Goal: Task Accomplishment & Management: Use online tool/utility

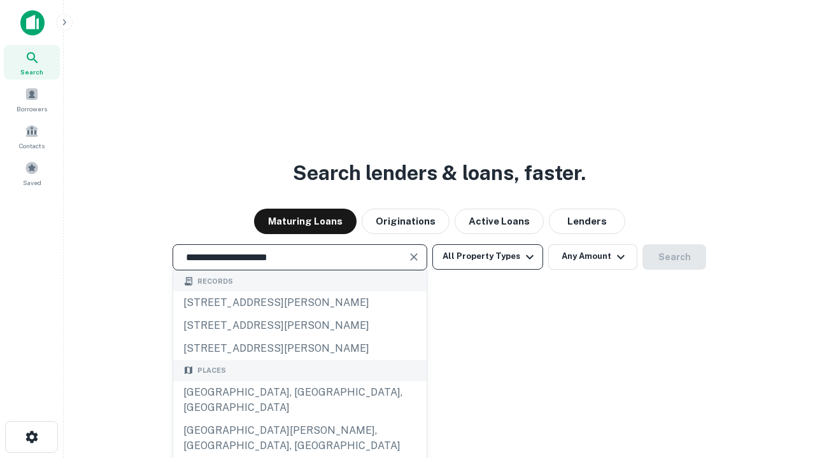
click at [299, 419] on div "[GEOGRAPHIC_DATA], [GEOGRAPHIC_DATA], [GEOGRAPHIC_DATA]" at bounding box center [299, 400] width 253 height 38
click at [487, 256] on button "All Property Types" at bounding box center [487, 256] width 111 height 25
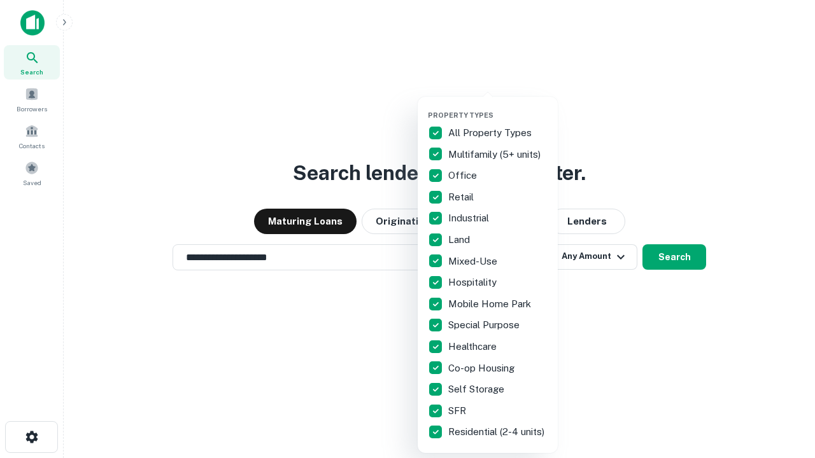
type input "**********"
click at [498, 107] on button "button" at bounding box center [498, 107] width 140 height 1
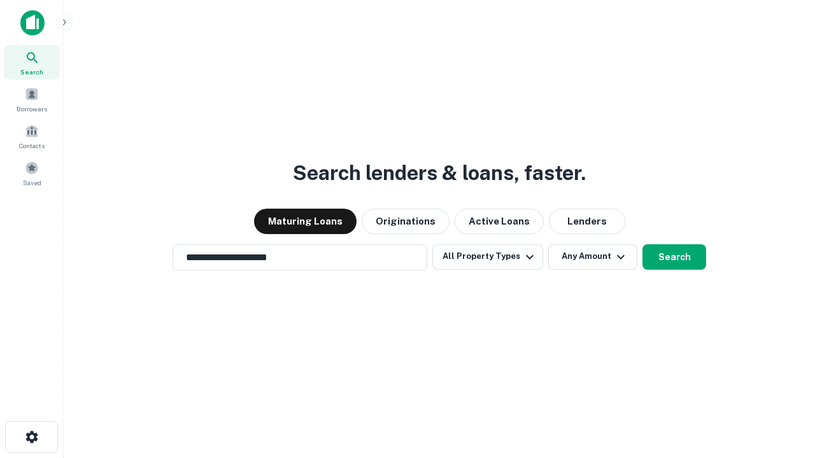
scroll to position [8, 153]
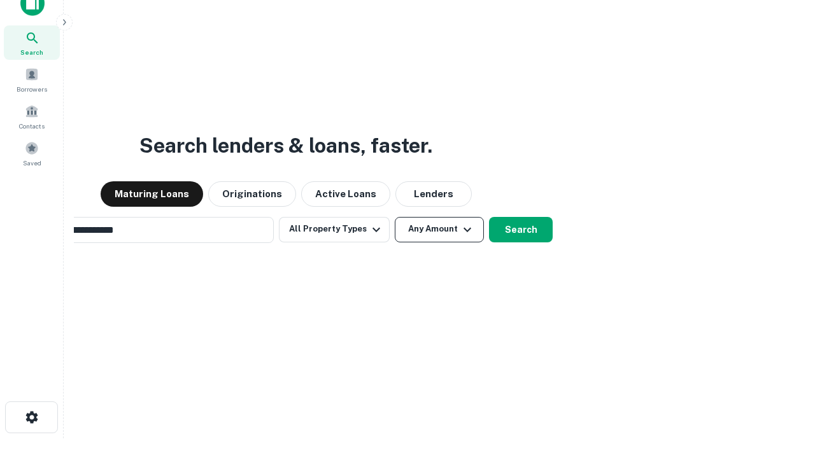
click at [395, 217] on button "Any Amount" at bounding box center [439, 229] width 89 height 25
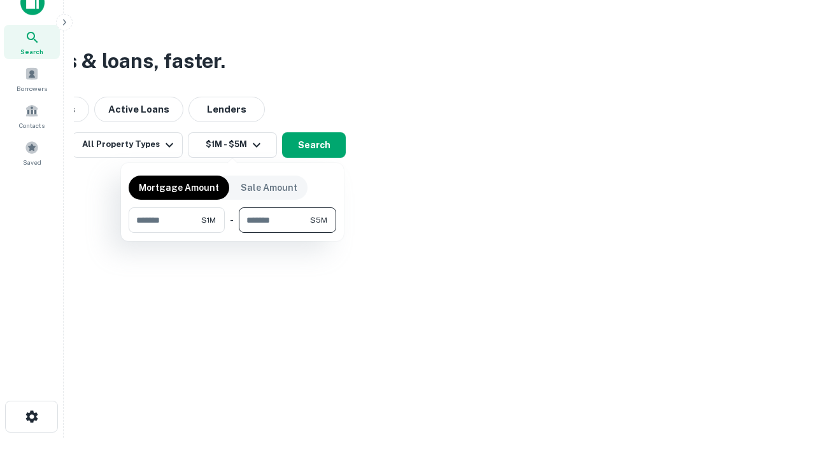
type input "*******"
click at [232, 233] on button "button" at bounding box center [232, 233] width 207 height 1
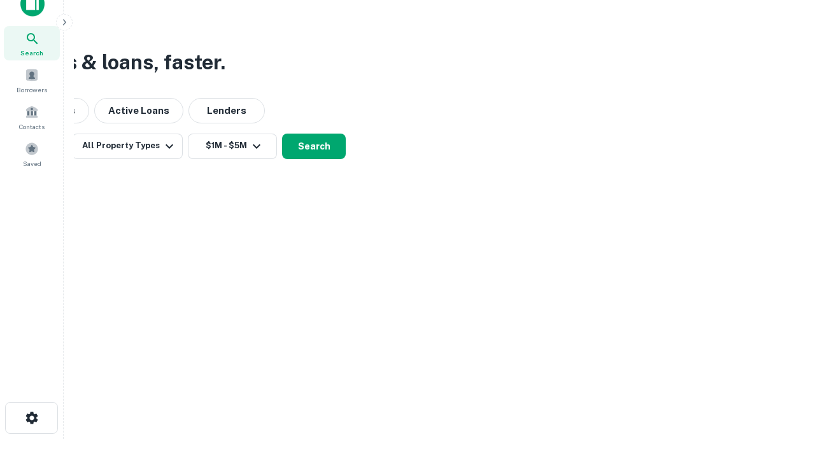
scroll to position [8, 235]
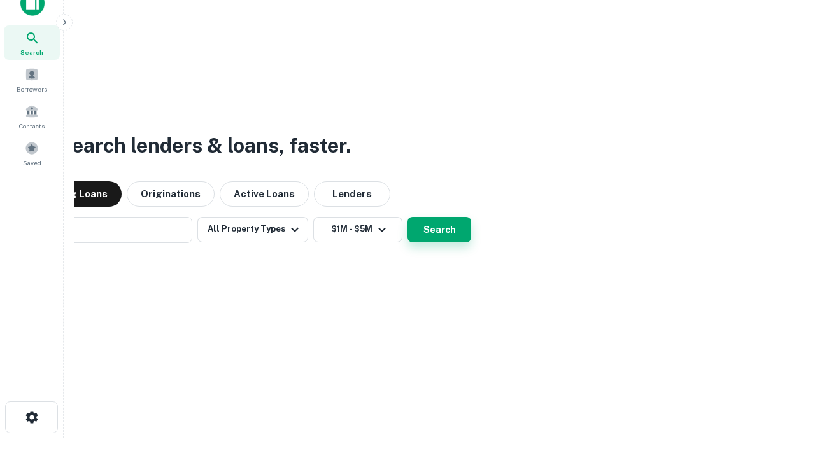
click at [407, 217] on button "Search" at bounding box center [439, 229] width 64 height 25
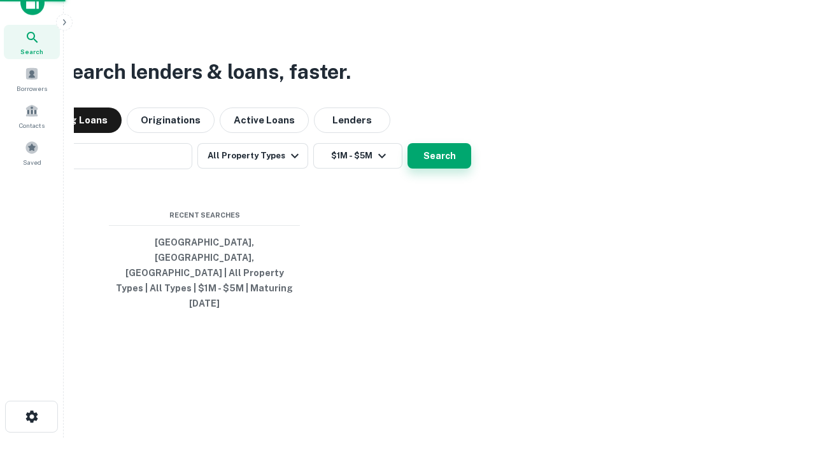
scroll to position [34, 360]
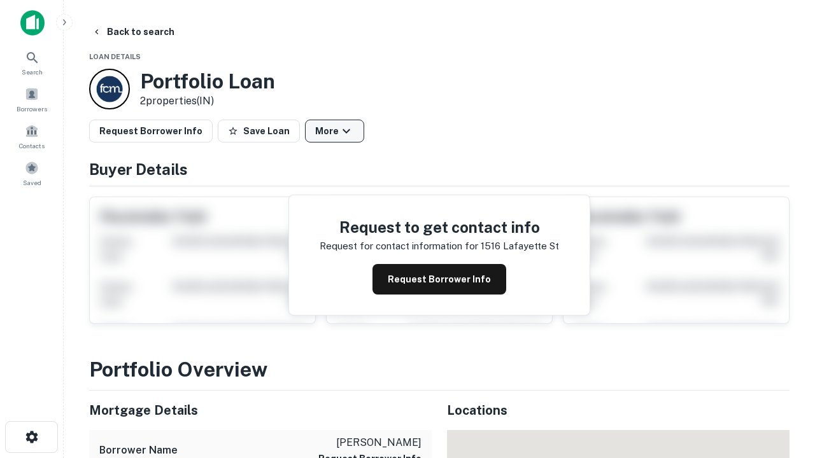
click at [334, 131] on button "More" at bounding box center [334, 131] width 59 height 23
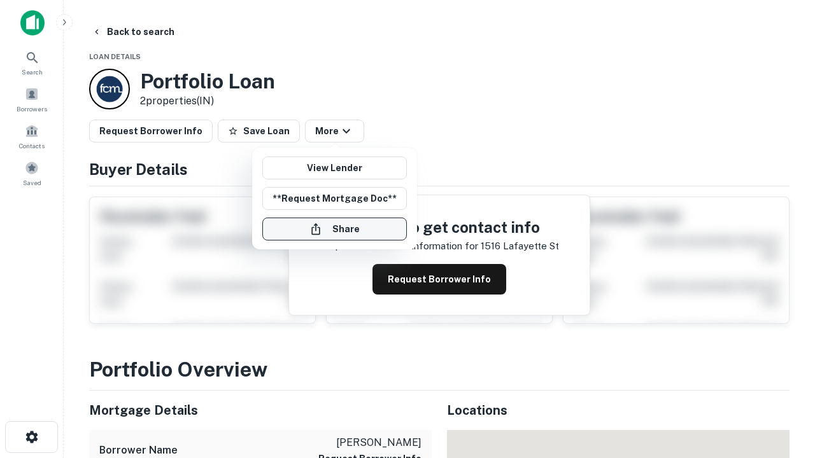
click at [334, 229] on button "Share" at bounding box center [334, 229] width 144 height 23
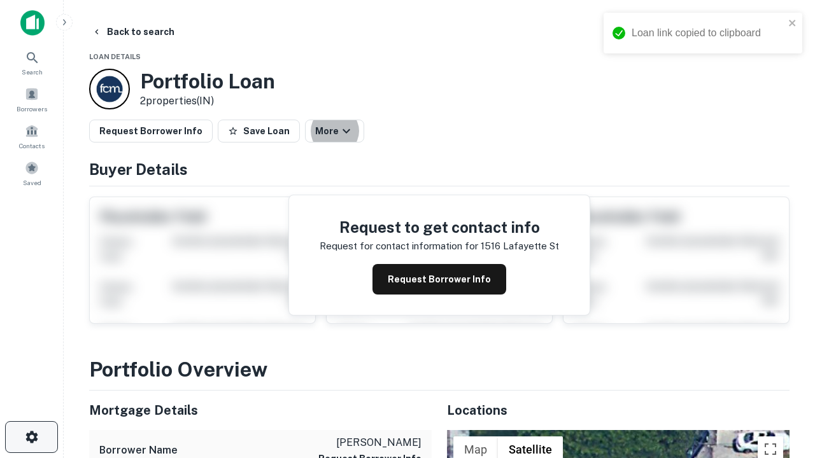
click at [31, 437] on icon "button" at bounding box center [31, 437] width 15 height 15
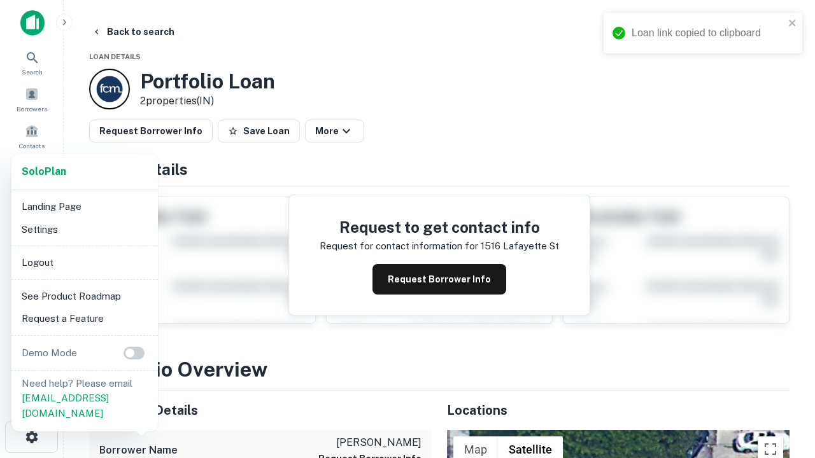
click at [84, 262] on li "Logout" at bounding box center [85, 262] width 136 height 23
